Goal: Information Seeking & Learning: Learn about a topic

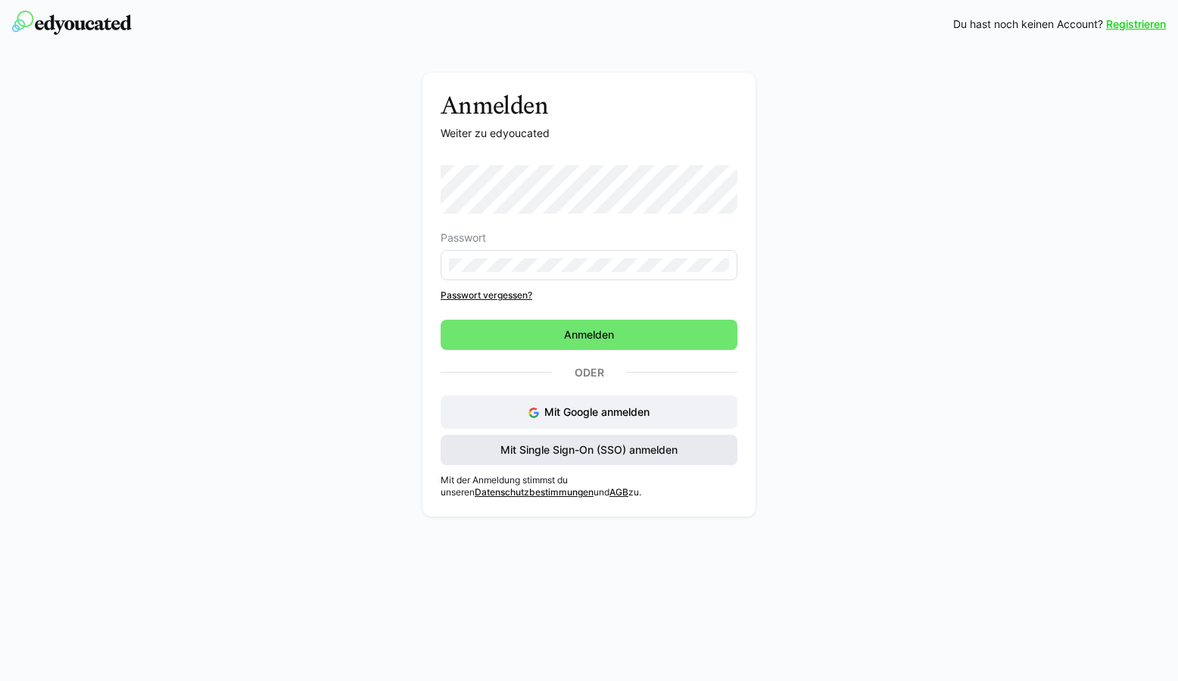
click at [636, 448] on span "Mit Single Sign-On (SSO) anmelden" at bounding box center [589, 449] width 182 height 15
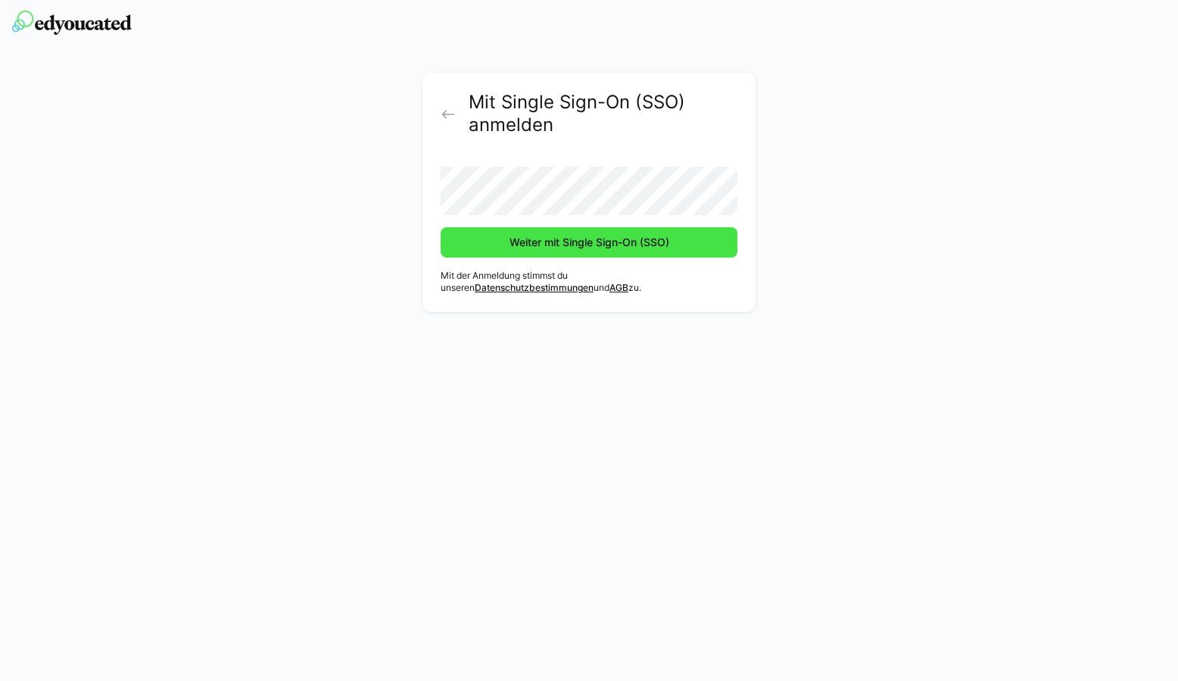
click at [597, 241] on span "Weiter mit Single Sign-On (SSO)" at bounding box center [589, 242] width 164 height 15
click at [626, 246] on span "Weiter mit Single Sign-On (SSO)" at bounding box center [589, 242] width 164 height 15
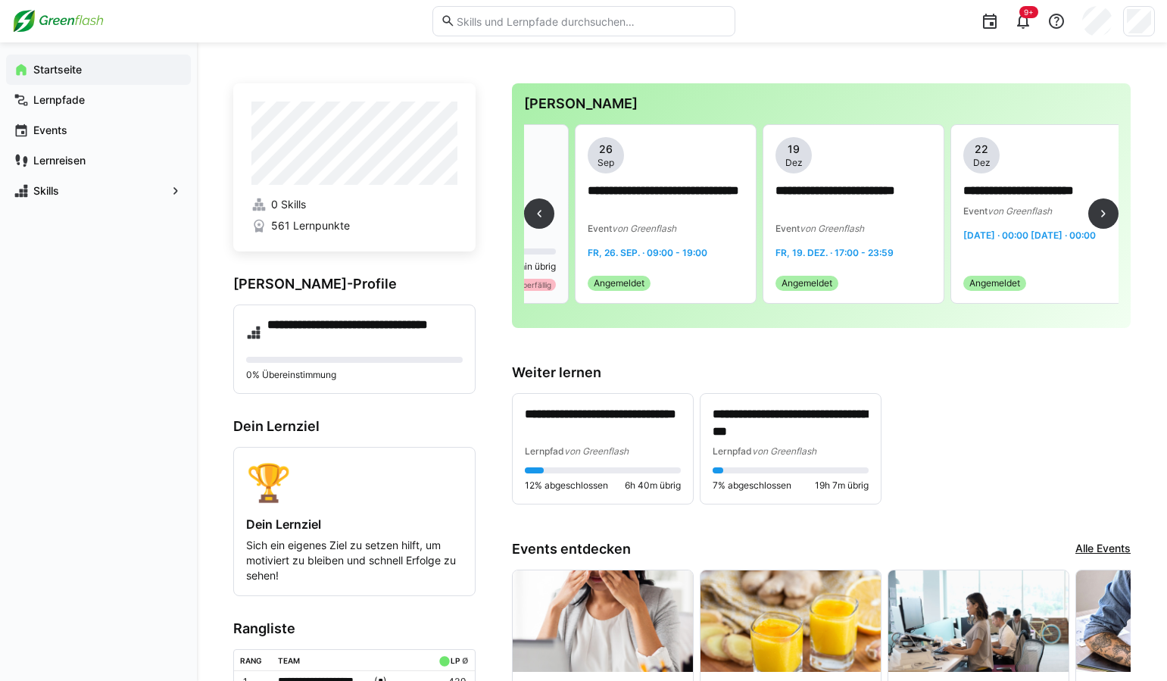
scroll to position [0, 338]
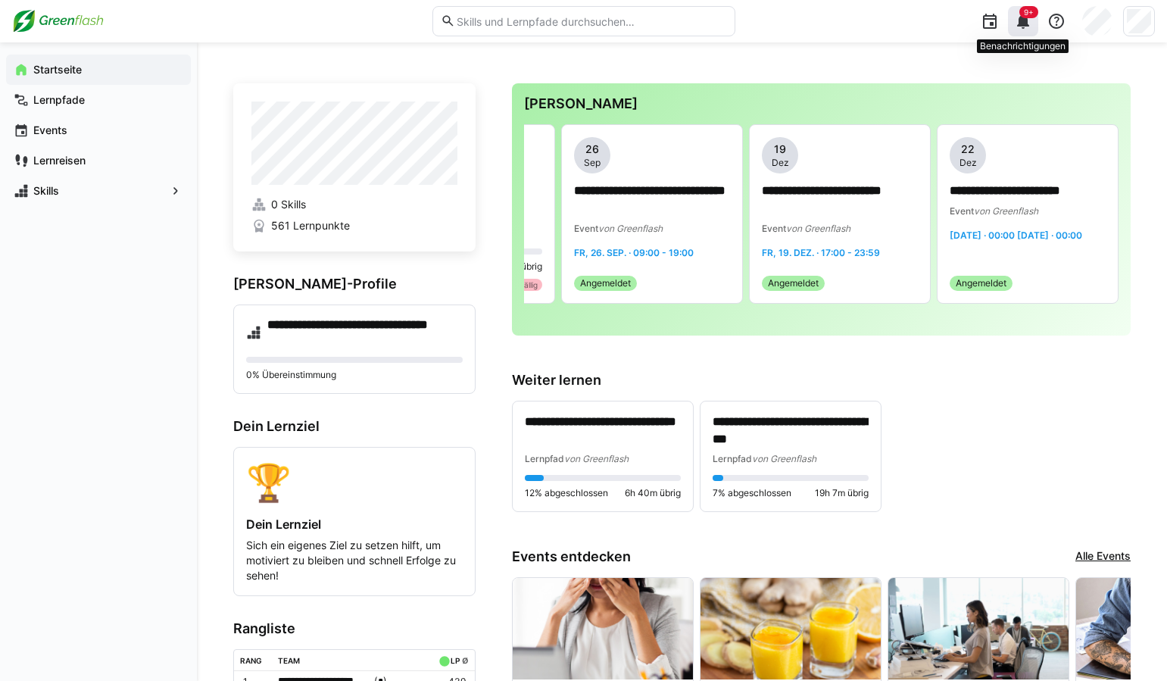
click at [1022, 20] on eds-icon at bounding box center [1023, 21] width 18 height 18
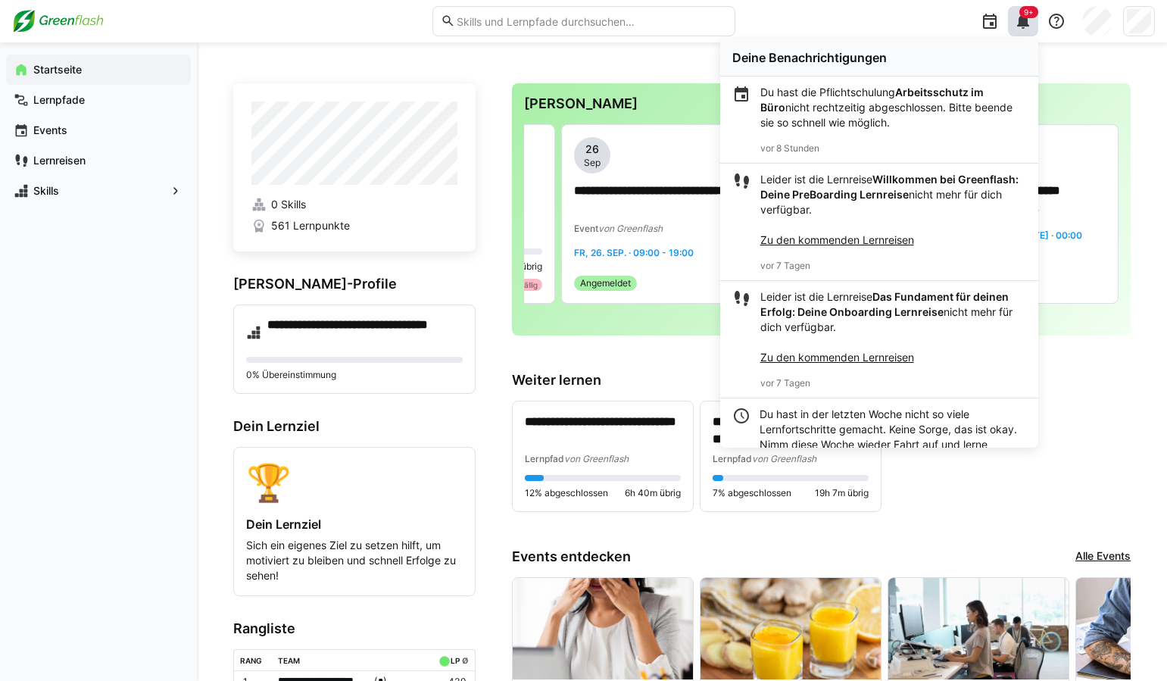
click at [975, 95] on b "Arbeitsschutz im Büro" at bounding box center [871, 100] width 223 height 28
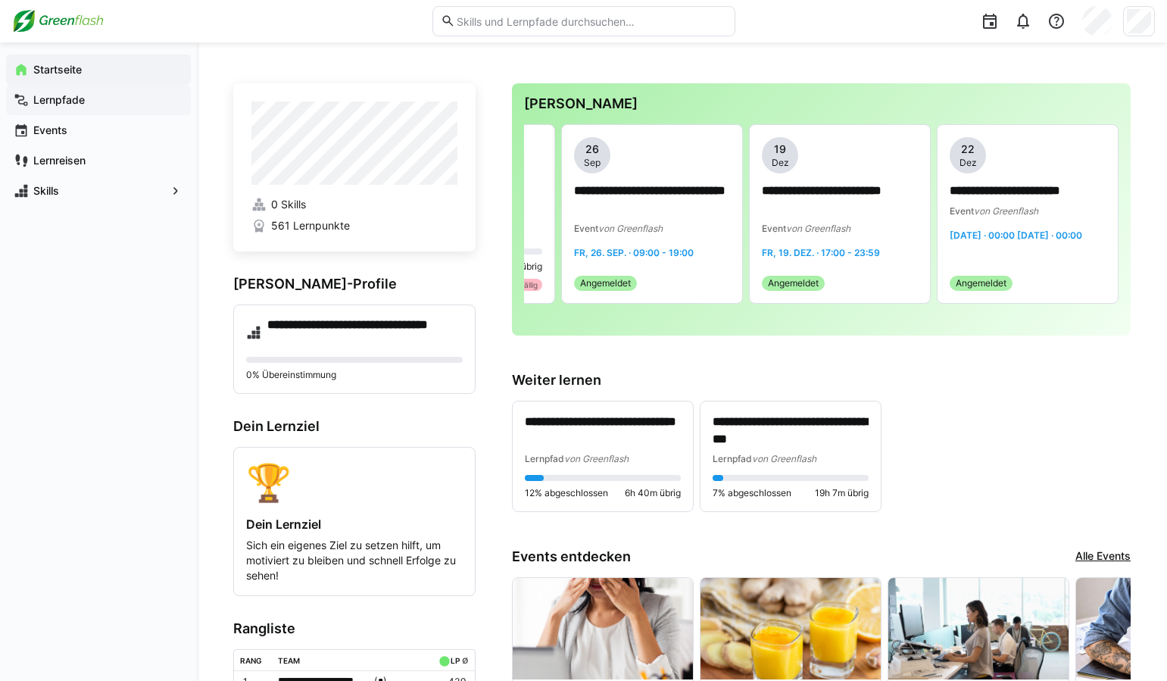
click at [93, 95] on span "Lernpfade" at bounding box center [107, 99] width 152 height 15
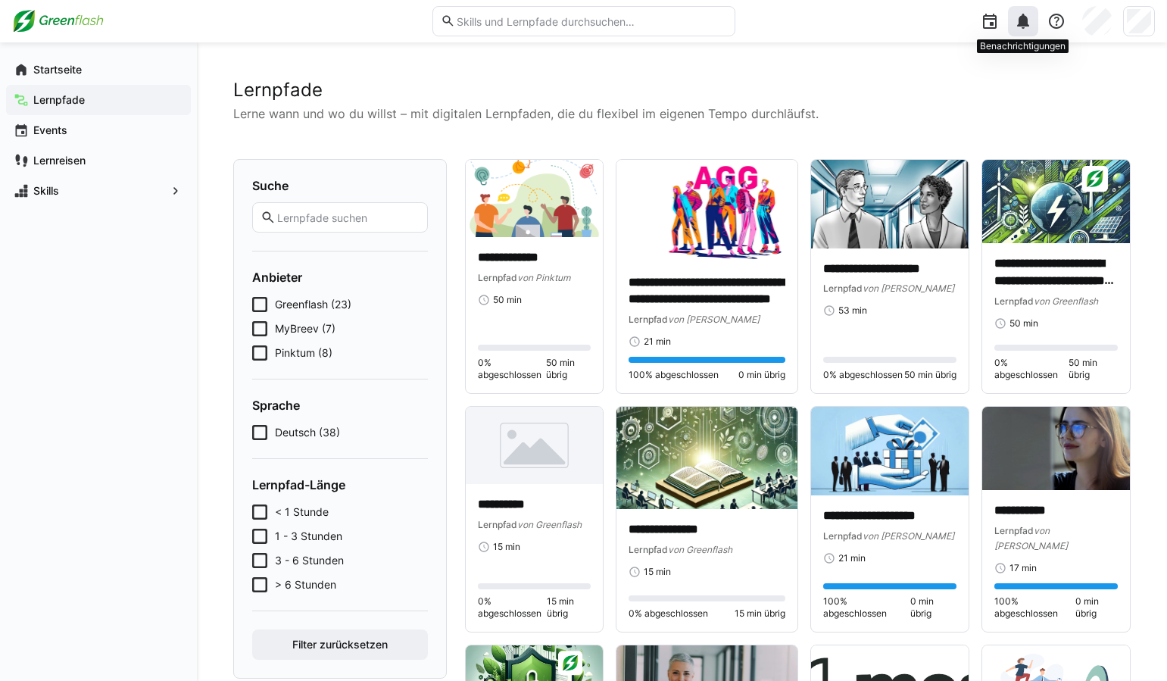
click at [1024, 24] on eds-icon at bounding box center [1023, 21] width 18 height 18
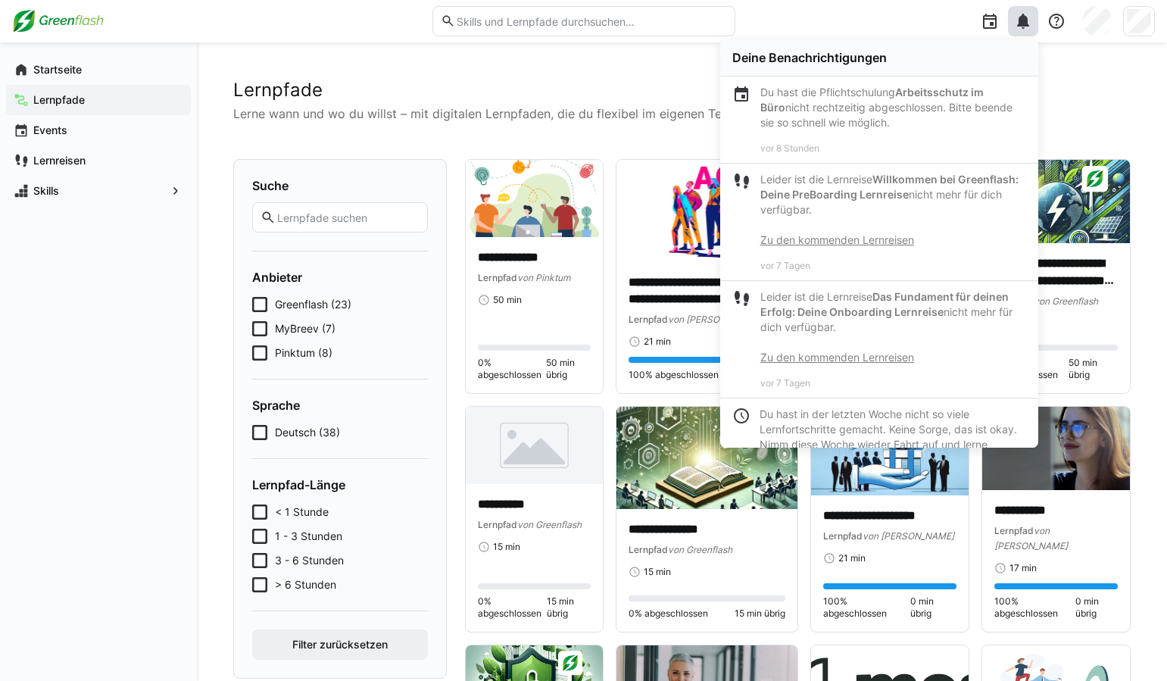
click at [582, 93] on h2 "Lernpfade" at bounding box center [681, 90] width 897 height 23
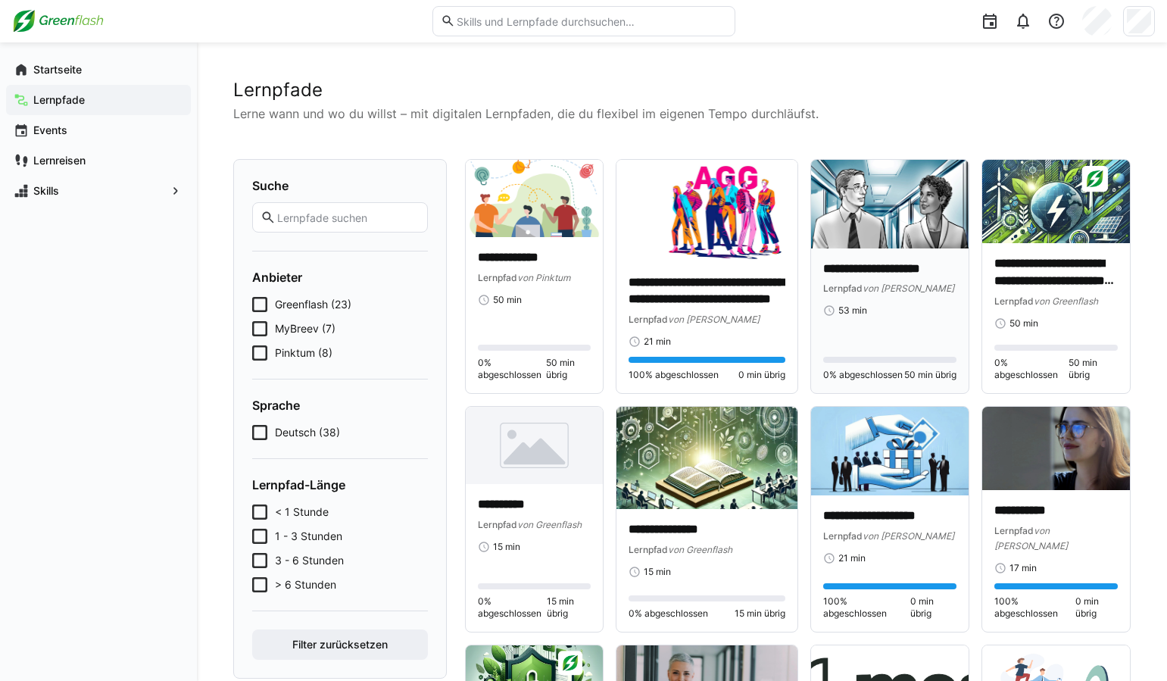
click at [877, 276] on p "**********" at bounding box center [889, 268] width 133 height 17
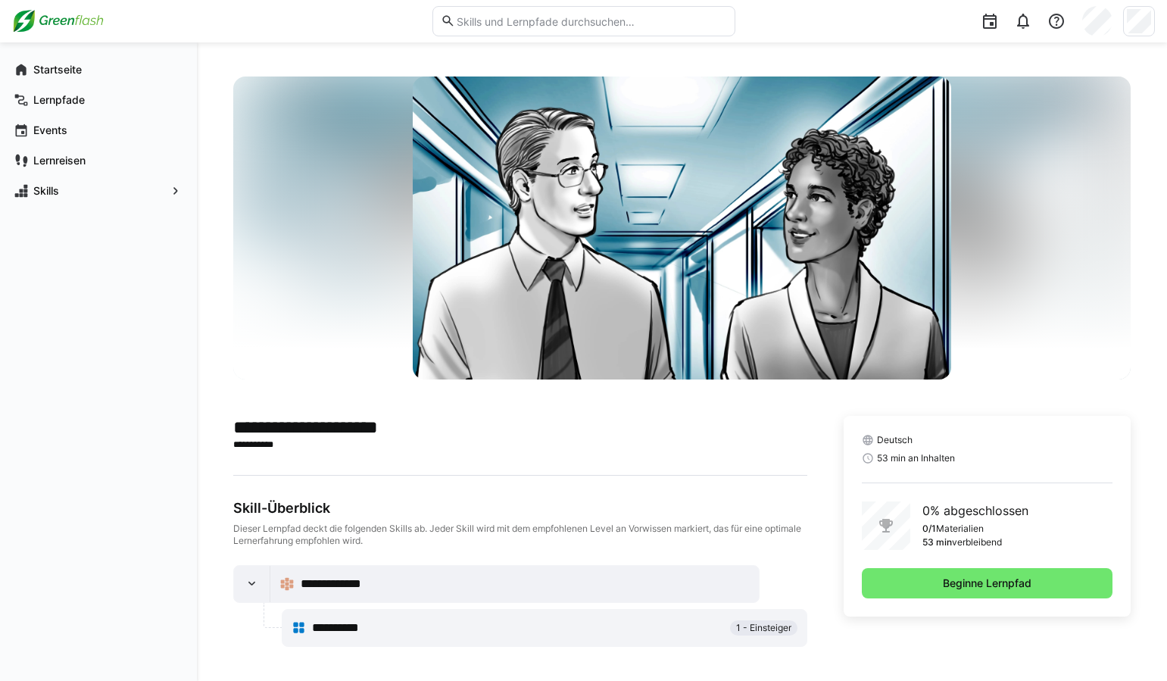
scroll to position [5, 0]
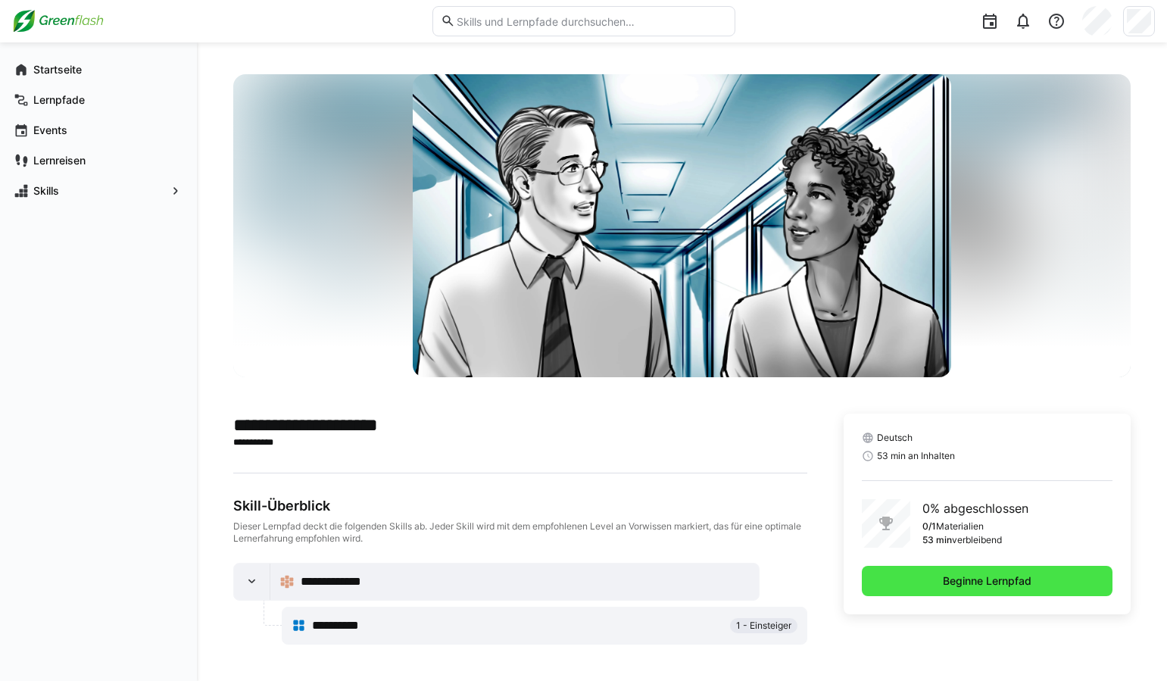
click at [981, 584] on span "Beginne Lernpfad" at bounding box center [987, 580] width 93 height 15
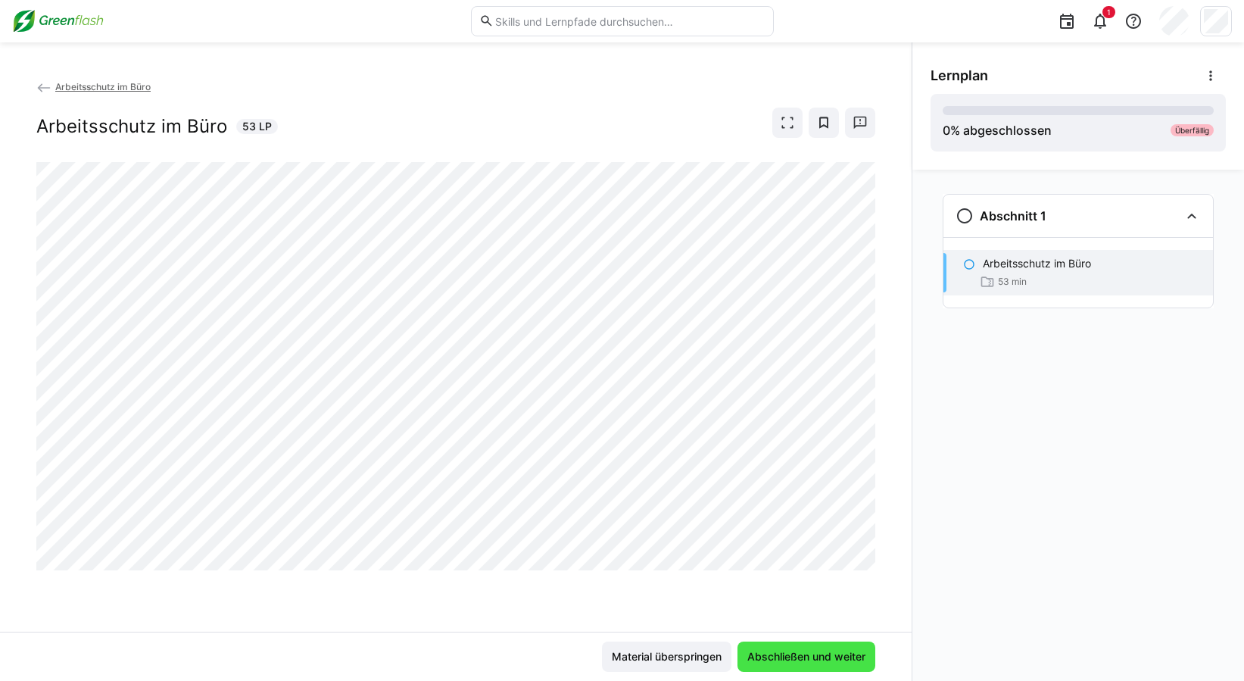
click at [829, 654] on span "Abschließen und weiter" at bounding box center [806, 656] width 123 height 15
click at [799, 656] on span "Abschließen und weiter" at bounding box center [806, 656] width 123 height 15
click at [813, 654] on span "Abschließen und weiter" at bounding box center [806, 656] width 123 height 15
